Goal: Use online tool/utility: Utilize a website feature to perform a specific function

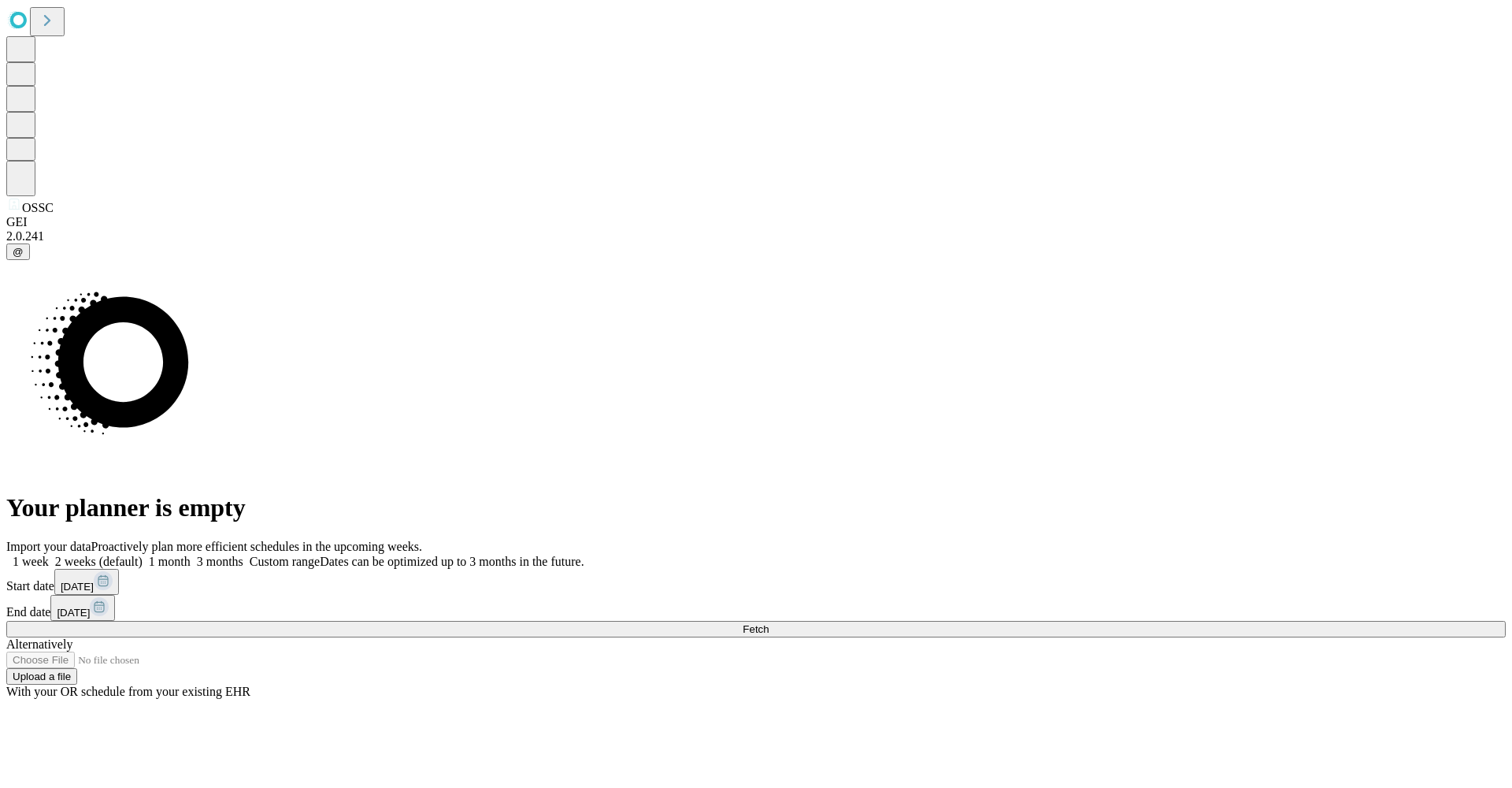
click at [1075, 621] on button "Fetch" at bounding box center [756, 629] width 1499 height 17
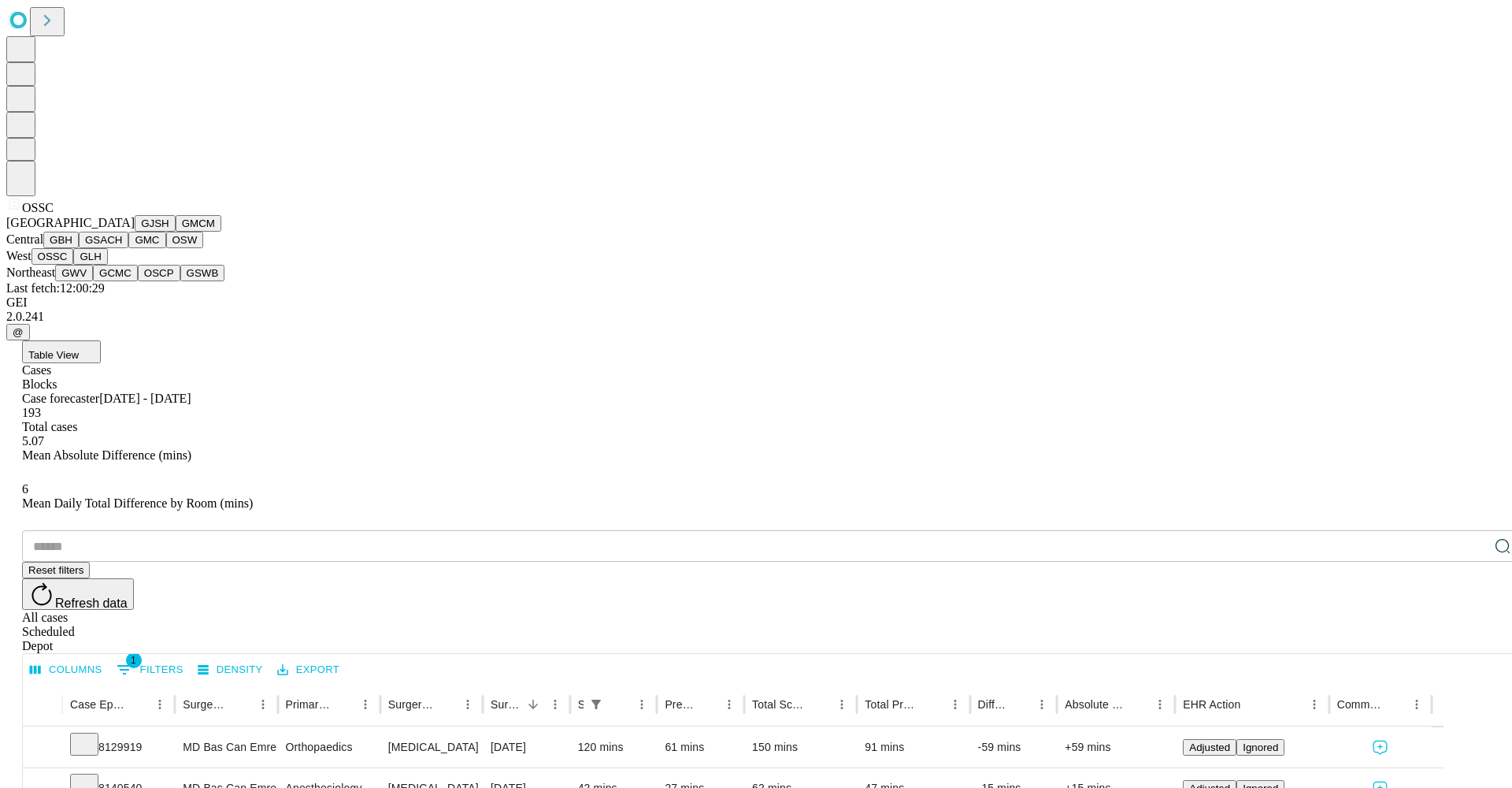
click at [109, 248] on button "GSACH" at bounding box center [103, 239] width 50 height 17
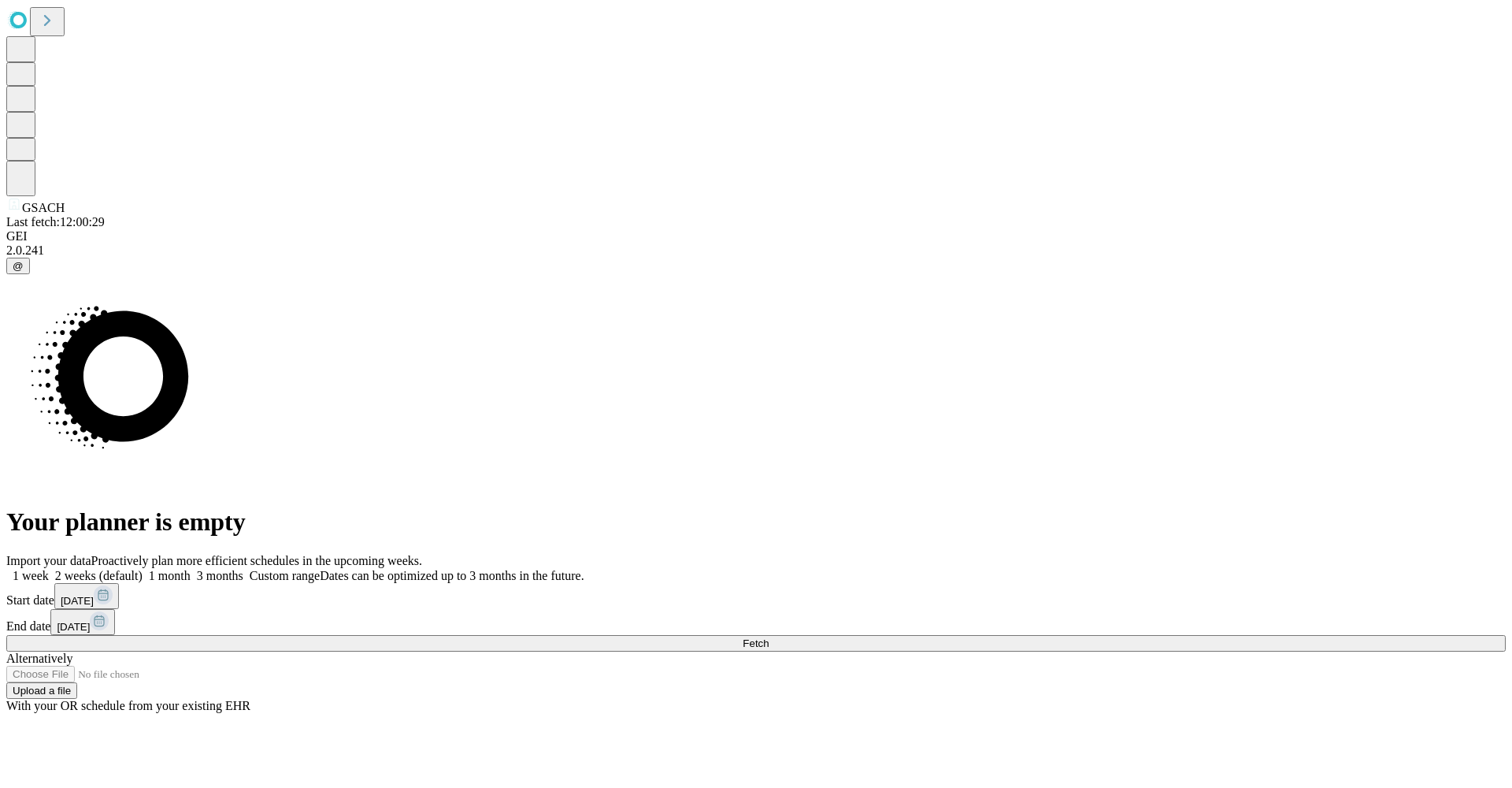
click at [1179, 635] on button "Fetch" at bounding box center [756, 643] width 1499 height 17
